Goal: Transaction & Acquisition: Purchase product/service

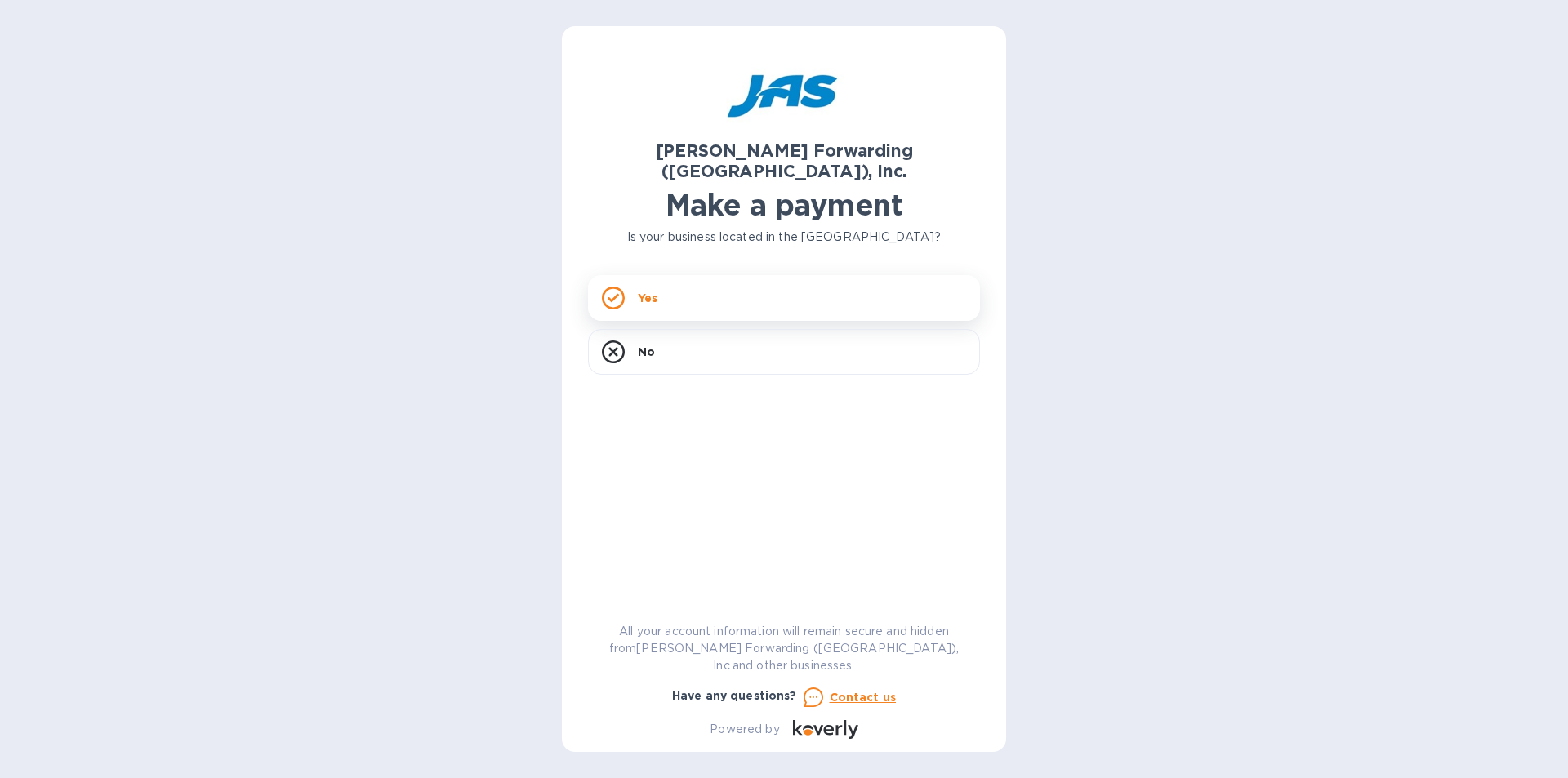
click at [664, 286] on div "Yes" at bounding box center [784, 298] width 392 height 45
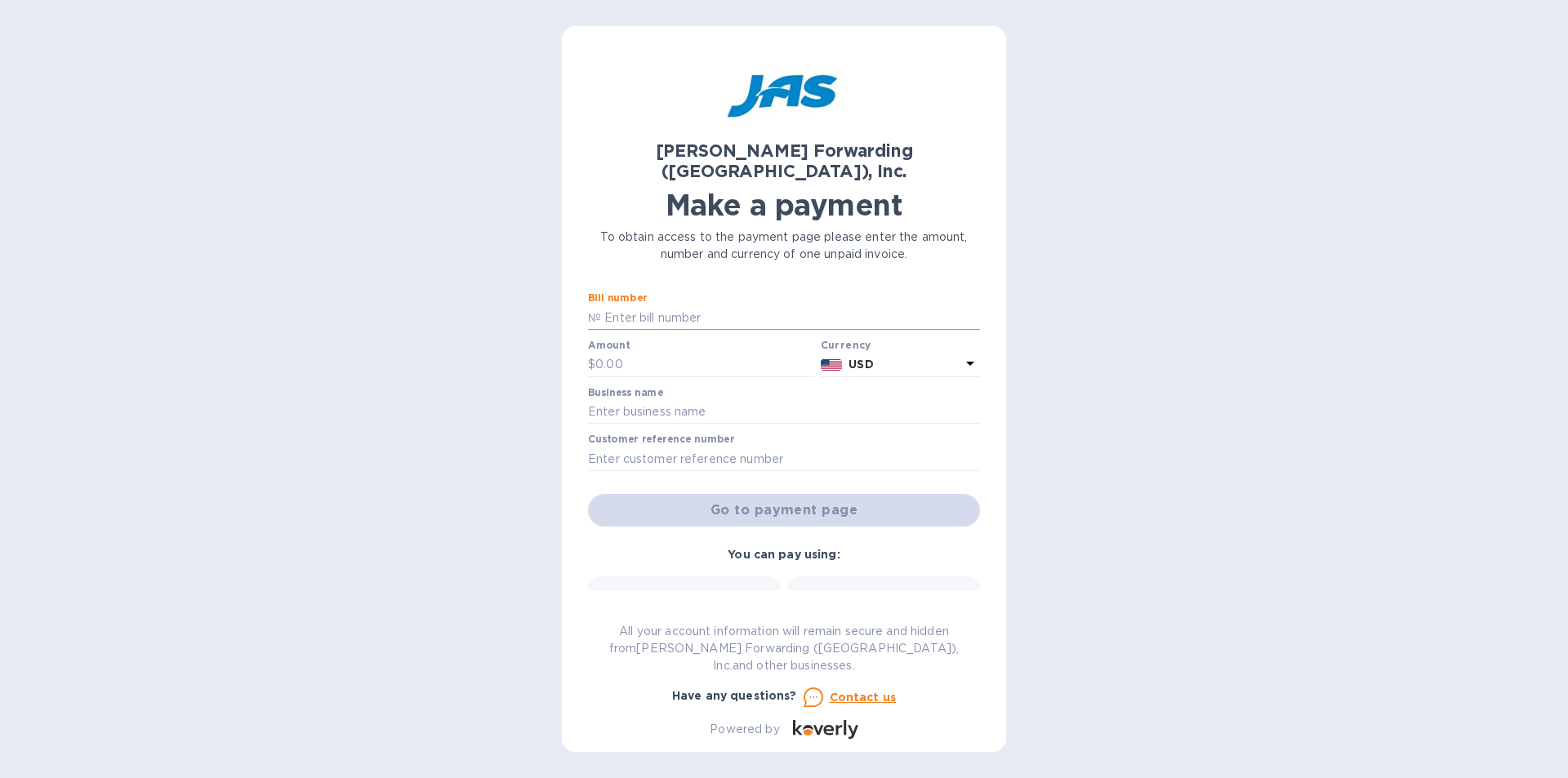
click at [725, 306] on input "text" at bounding box center [791, 318] width 379 height 25
type input "a"
type input "ATL503394301"
type input "3,937.64"
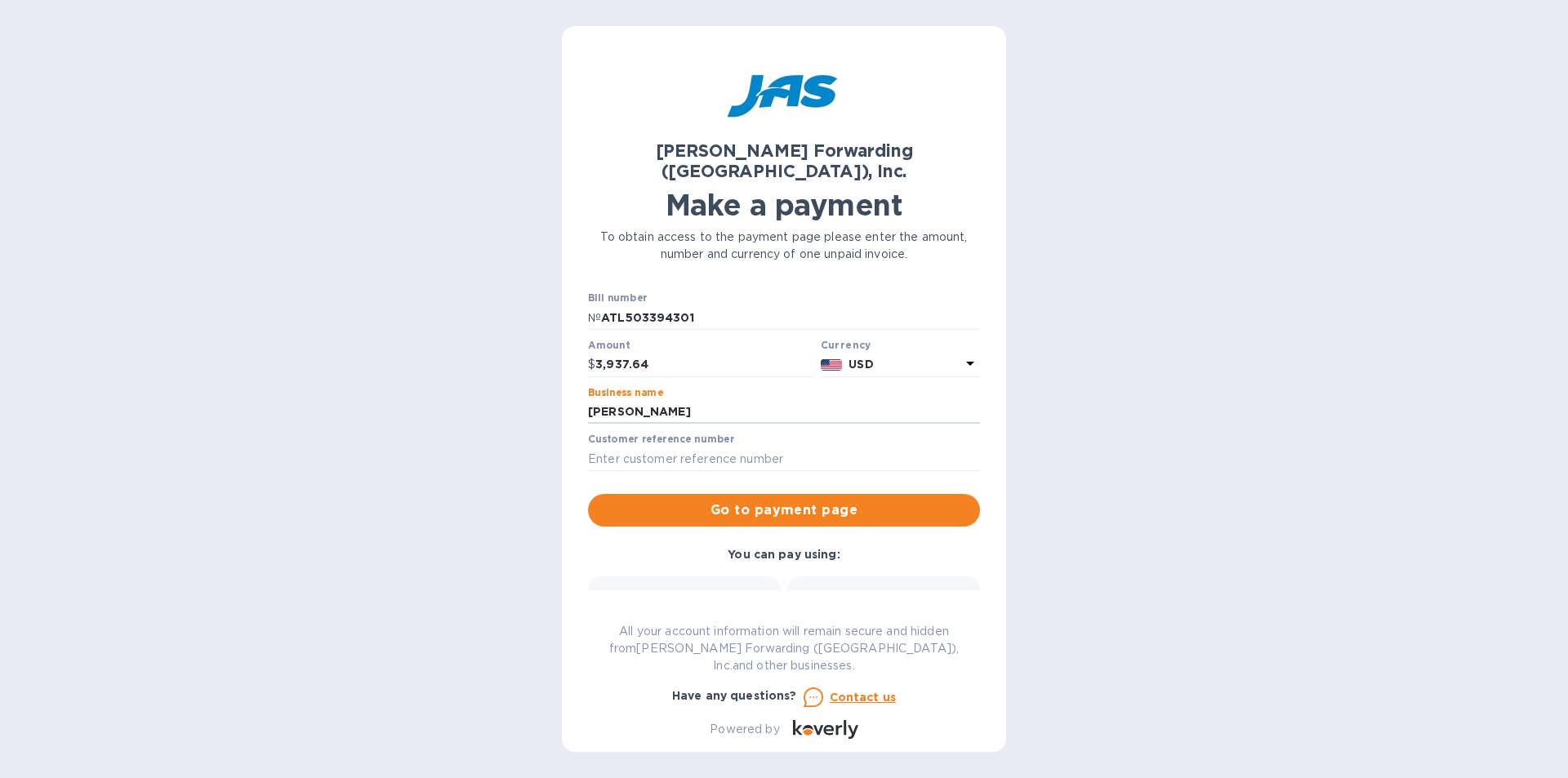
type input "[PERSON_NAME] Hatchery Inc"
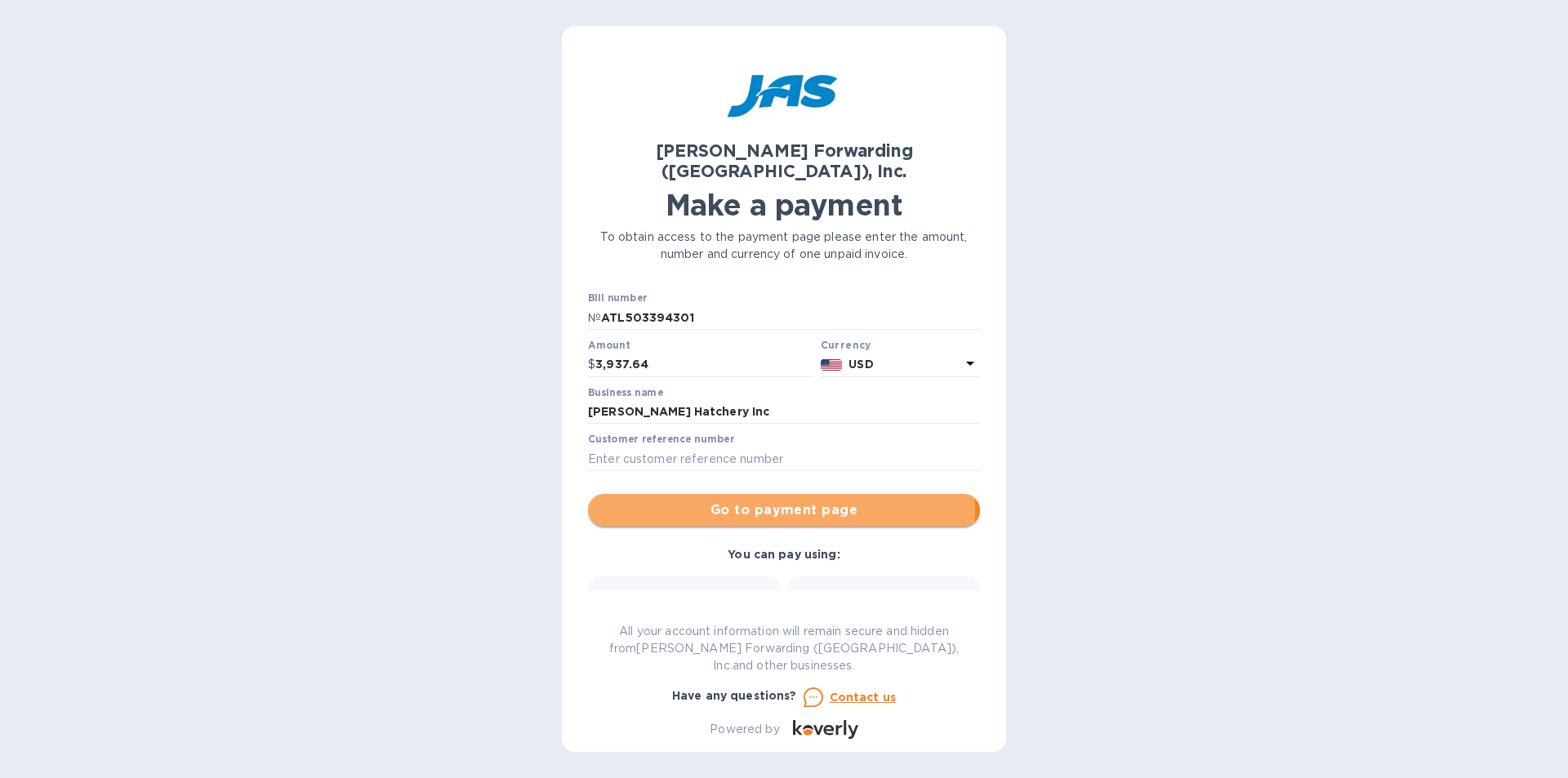
click at [772, 501] on span "Go to payment page" at bounding box center [784, 510] width 365 height 20
